Goal: Find specific page/section: Find specific page/section

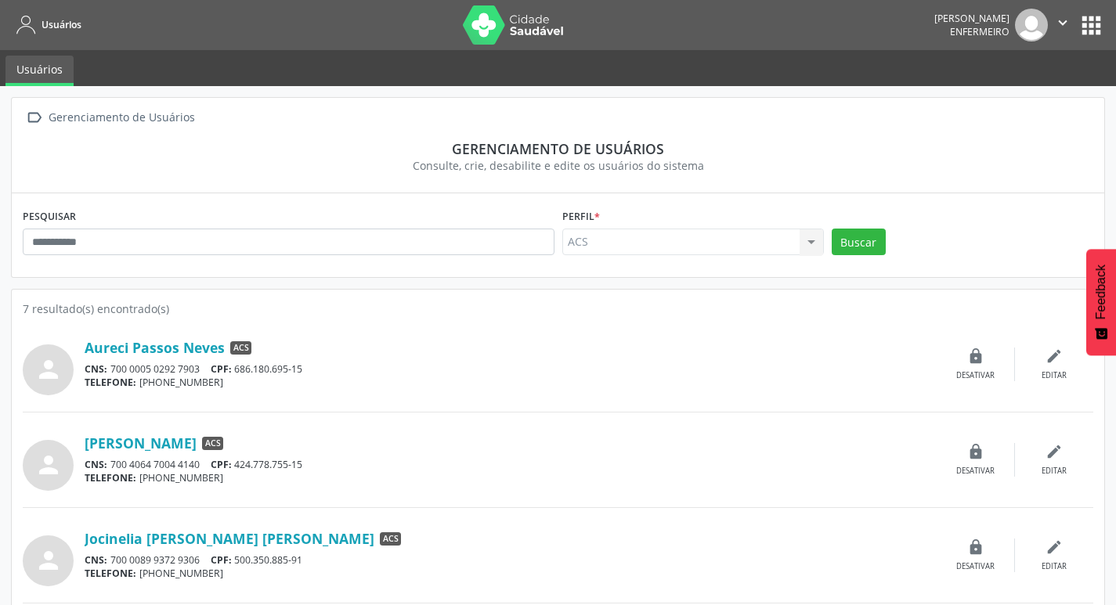
click at [1095, 27] on button "apps" at bounding box center [1090, 25] width 27 height 27
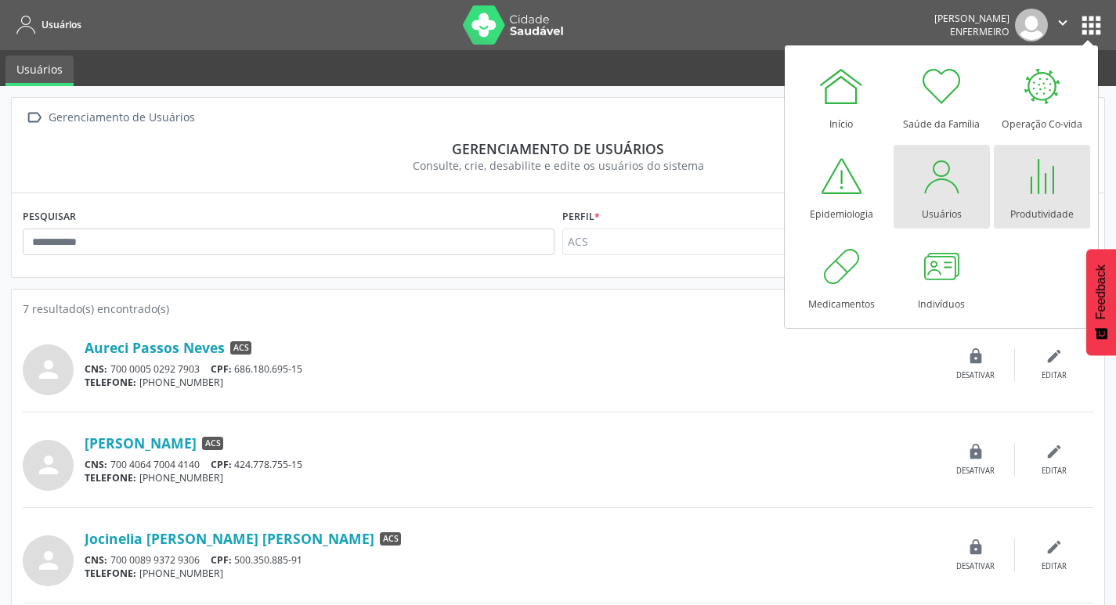
click at [1059, 209] on div "Produtividade" at bounding box center [1041, 210] width 63 height 21
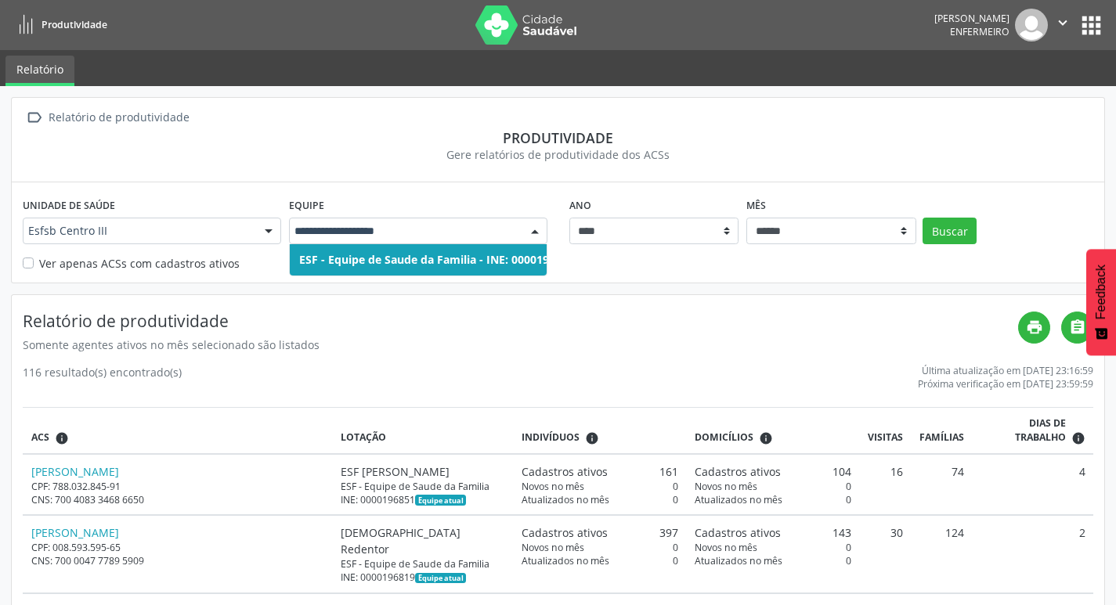
click at [476, 269] on span "ESF - Equipe de Saude da Familia - INE: 0000196959" at bounding box center [437, 259] width 294 height 31
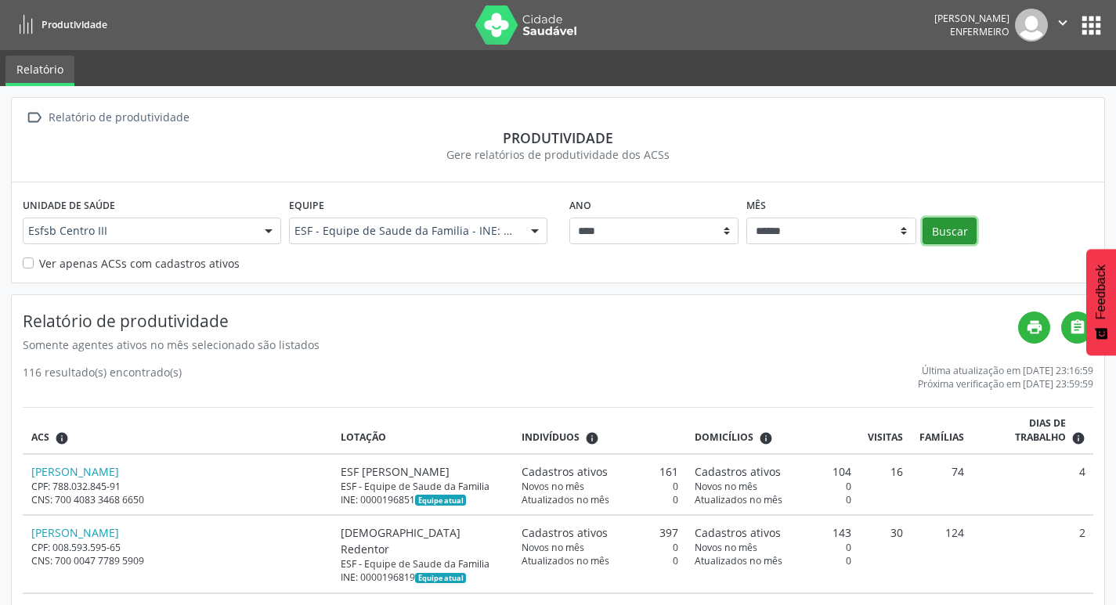
click at [926, 224] on button "Buscar" at bounding box center [949, 231] width 54 height 27
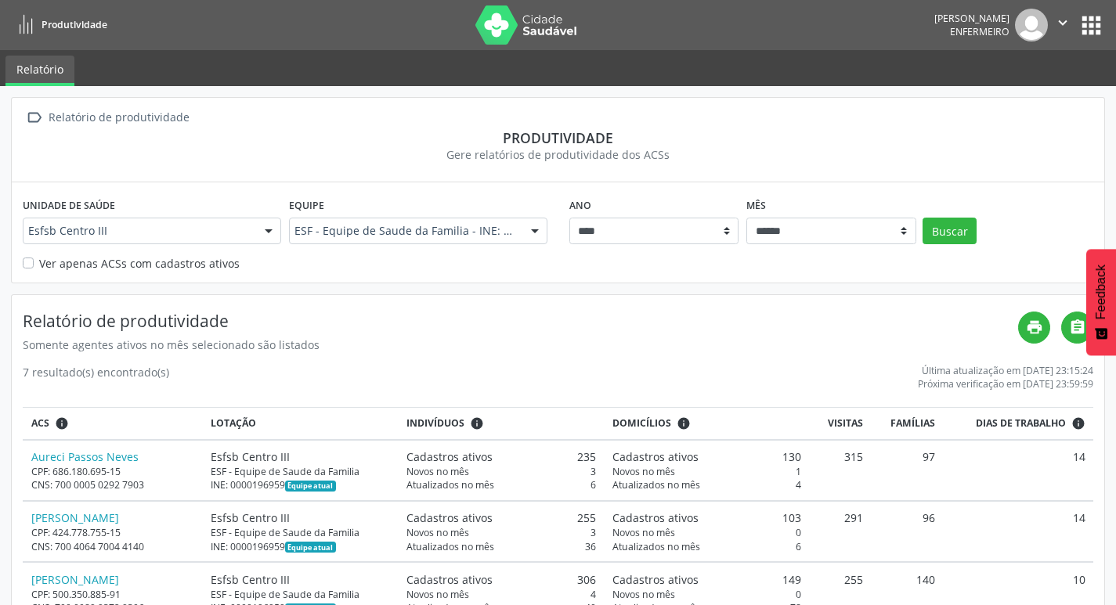
click at [1086, 26] on button "apps" at bounding box center [1090, 25] width 27 height 27
click at [501, 27] on img at bounding box center [526, 24] width 102 height 39
